Goal: Check status: Check status

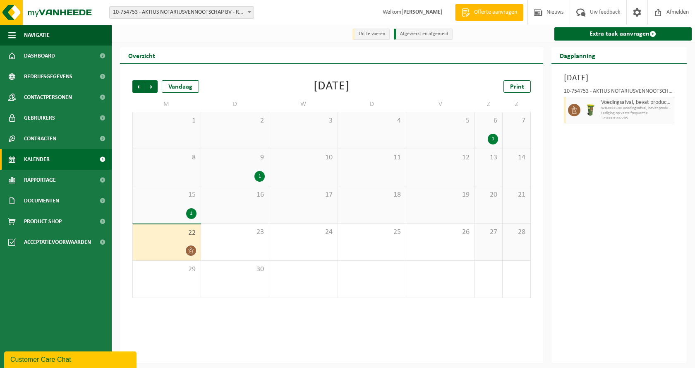
click at [35, 160] on span "Kalender" at bounding box center [37, 159] width 26 height 21
click at [180, 230] on span "22" at bounding box center [167, 232] width 60 height 9
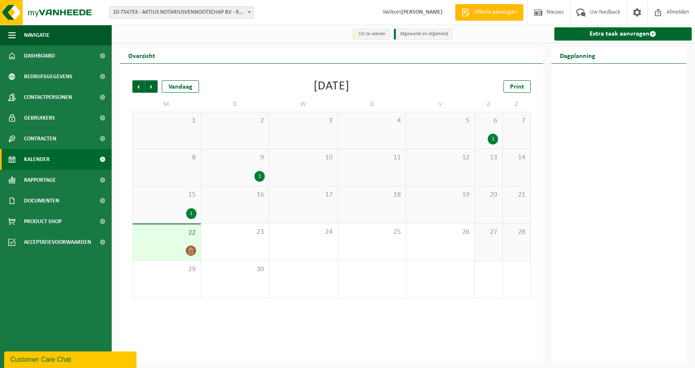
click at [172, 207] on div "15 1" at bounding box center [167, 204] width 68 height 37
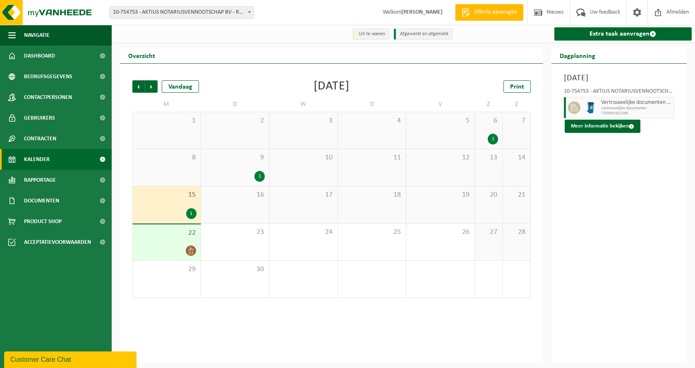
click at [172, 235] on span "22" at bounding box center [167, 232] width 60 height 9
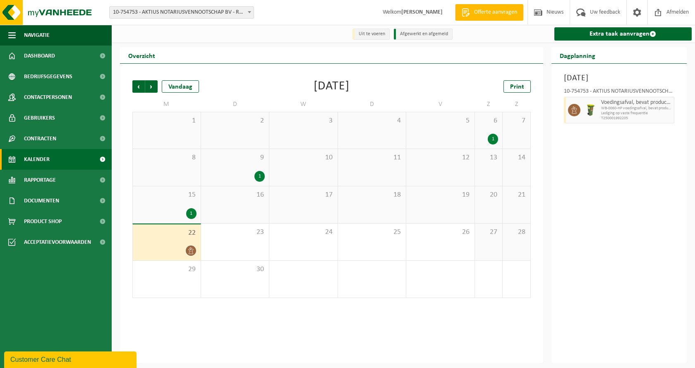
click at [170, 242] on div "22" at bounding box center [167, 242] width 68 height 36
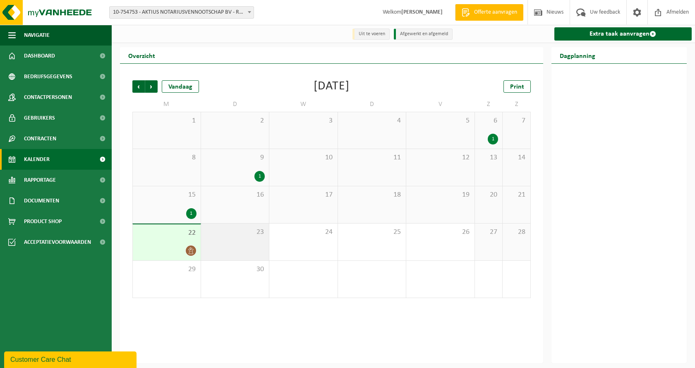
click at [249, 240] on div "23" at bounding box center [235, 241] width 68 height 37
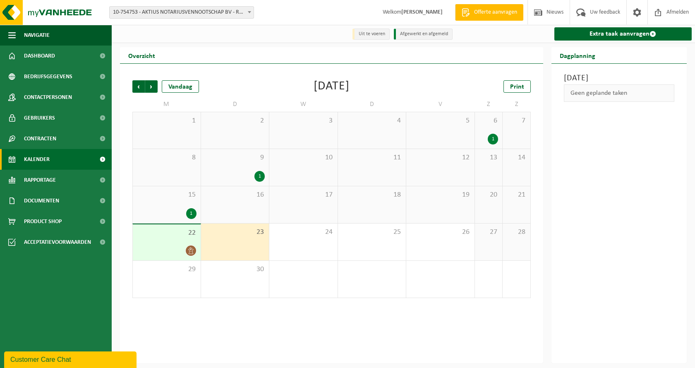
click at [171, 241] on div "22" at bounding box center [167, 242] width 68 height 36
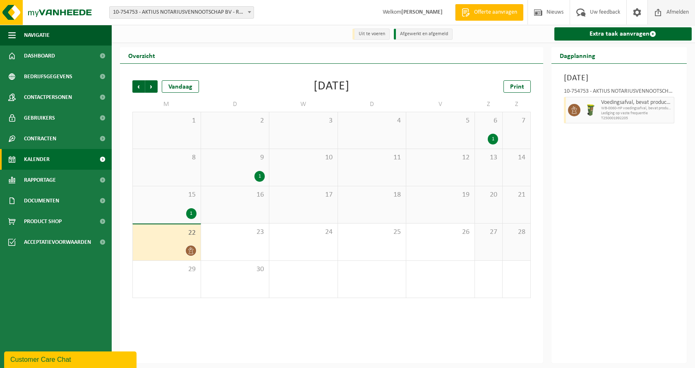
click at [673, 10] on span "Afmelden" at bounding box center [677, 12] width 26 height 24
